Goal: Navigation & Orientation: Find specific page/section

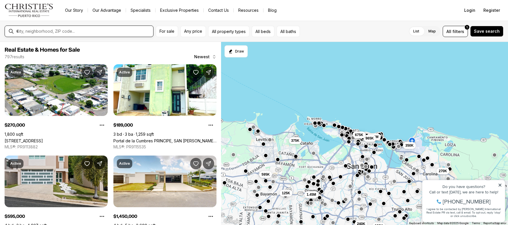
click at [117, 30] on input "text" at bounding box center [83, 31] width 135 height 5
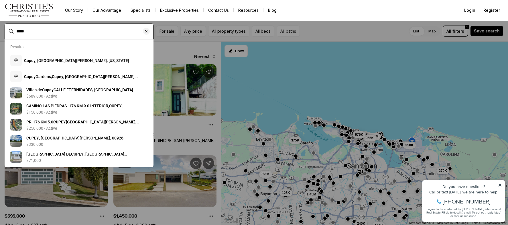
type input "*****"
type input "**********"
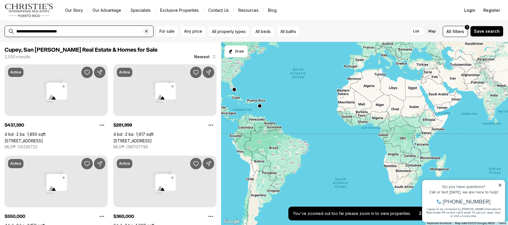
click at [84, 31] on input "**********" at bounding box center [83, 31] width 135 height 5
click at [62, 32] on input "text" at bounding box center [83, 31] width 135 height 5
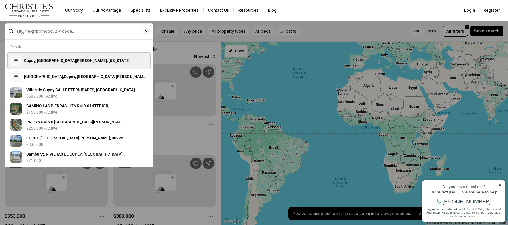
click at [61, 59] on b "Cupey, San Juan, Puerto Rico" at bounding box center [77, 60] width 106 height 5
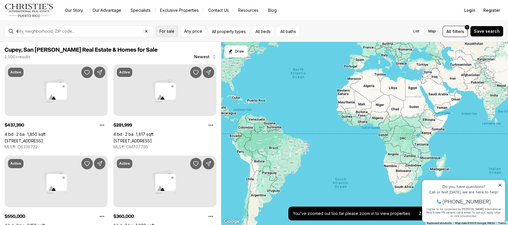
click at [164, 33] on span "For sale" at bounding box center [167, 31] width 15 height 5
click at [99, 31] on input "text" at bounding box center [83, 31] width 135 height 5
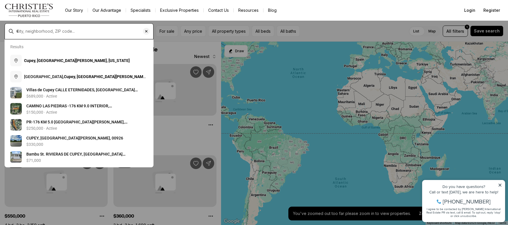
click at [99, 31] on input "text" at bounding box center [83, 31] width 135 height 5
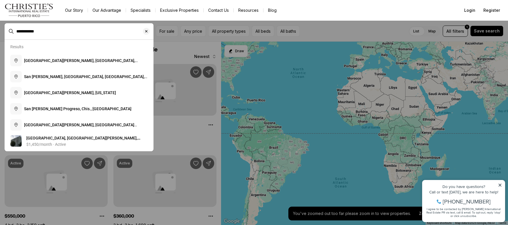
type input "**********"
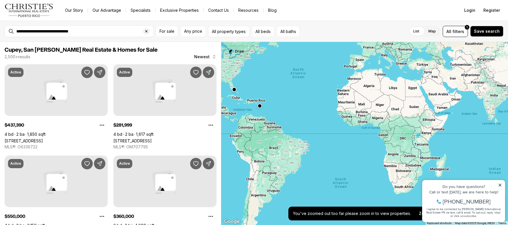
click at [232, 52] on icon "Start drawing" at bounding box center [230, 51] width 5 height 5
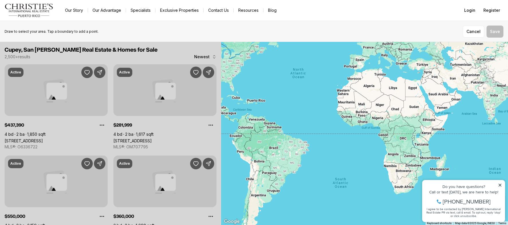
drag, startPoint x: 264, startPoint y: 100, endPoint x: 254, endPoint y: 102, distance: 10.5
click at [243, 98] on div at bounding box center [364, 133] width 287 height 183
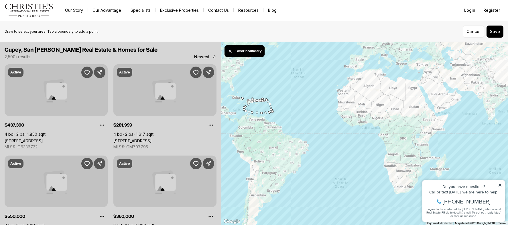
drag, startPoint x: 499, startPoint y: 184, endPoint x: 861, endPoint y: 369, distance: 406.2
click at [499, 184] on icon at bounding box center [500, 184] width 3 height 3
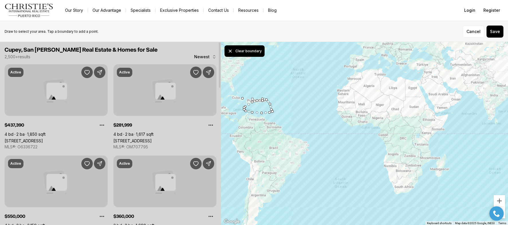
click at [79, 34] on div "Draw to select your area. Tap a boundary to add a point. Cancel Save" at bounding box center [254, 32] width 499 height 12
click at [68, 31] on p "Draw to select your area. Tap a boundary to add a point." at bounding box center [52, 31] width 94 height 5
click at [92, 109] on div at bounding box center [110, 133] width 221 height 183
click at [257, 105] on div at bounding box center [364, 133] width 287 height 183
click at [258, 106] on div at bounding box center [364, 133] width 287 height 183
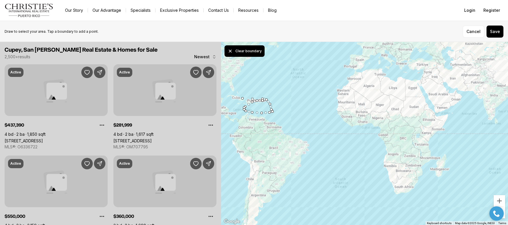
click at [258, 106] on div at bounding box center [364, 133] width 287 height 183
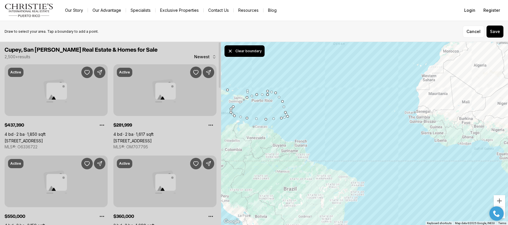
click at [121, 30] on div "Draw to select your area. Tap a boundary to add a point. Cancel Save" at bounding box center [254, 32] width 499 height 12
click at [78, 10] on link "Our Story" at bounding box center [73, 10] width 27 height 8
